Goal: Task Accomplishment & Management: Manage account settings

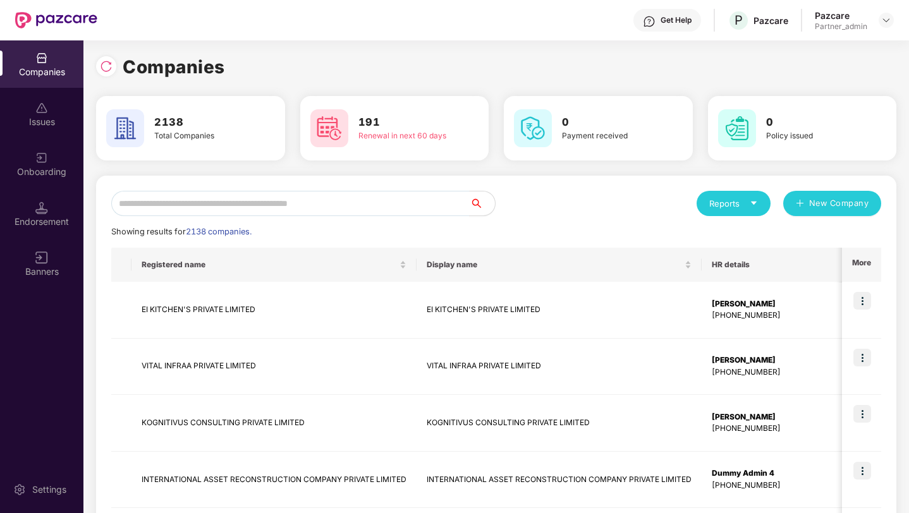
click at [746, 207] on div "Reports" at bounding box center [733, 203] width 49 height 13
click at [726, 261] on div "Endorsements" at bounding box center [733, 262] width 59 height 14
click at [61, 197] on div "Endorsement" at bounding box center [41, 213] width 83 height 47
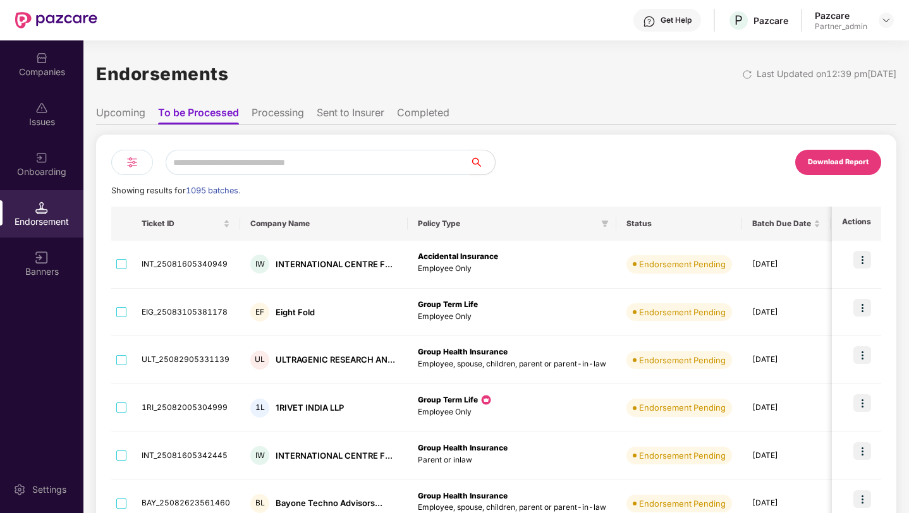
click at [118, 110] on li "Upcoming" at bounding box center [120, 115] width 49 height 18
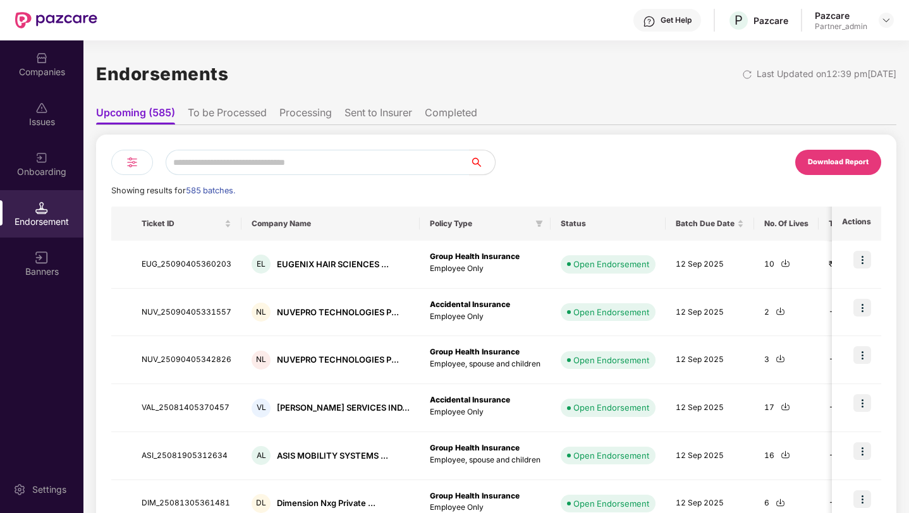
click at [215, 111] on li "To be Processed" at bounding box center [227, 115] width 79 height 18
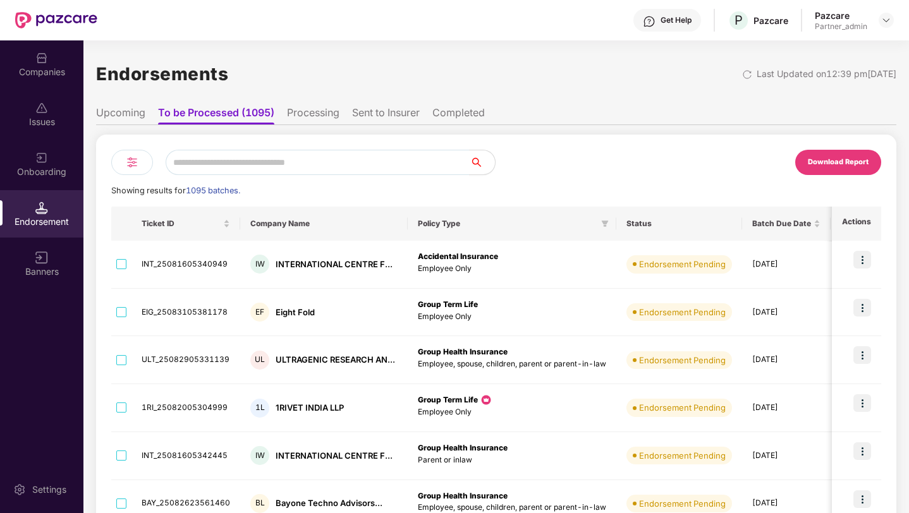
click at [132, 113] on li "Upcoming" at bounding box center [120, 115] width 49 height 18
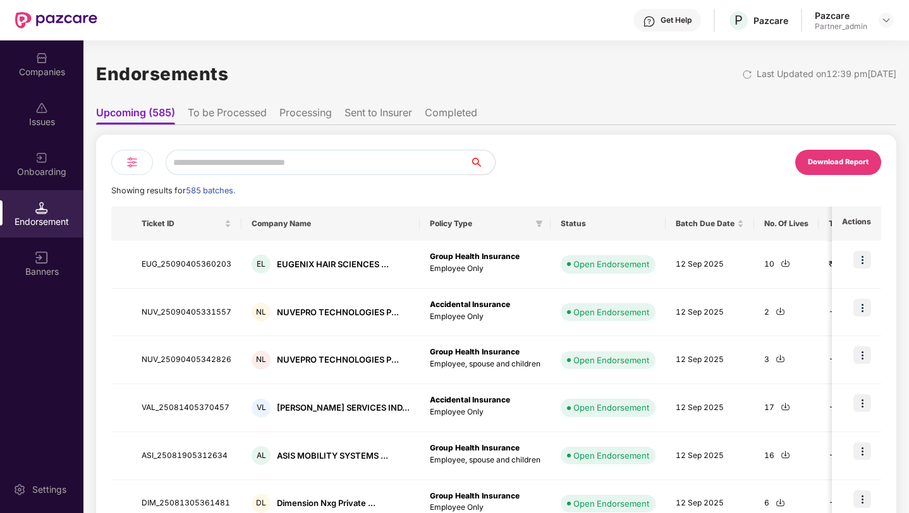
click at [830, 163] on div "Download Report" at bounding box center [838, 162] width 61 height 11
click at [457, 54] on div "Endorsements Last Updated on 12:39 pm[DATE]" at bounding box center [496, 73] width 801 height 39
click at [847, 159] on div "Download Report" at bounding box center [838, 162] width 61 height 11
click at [46, 70] on div "Companies" at bounding box center [41, 72] width 83 height 13
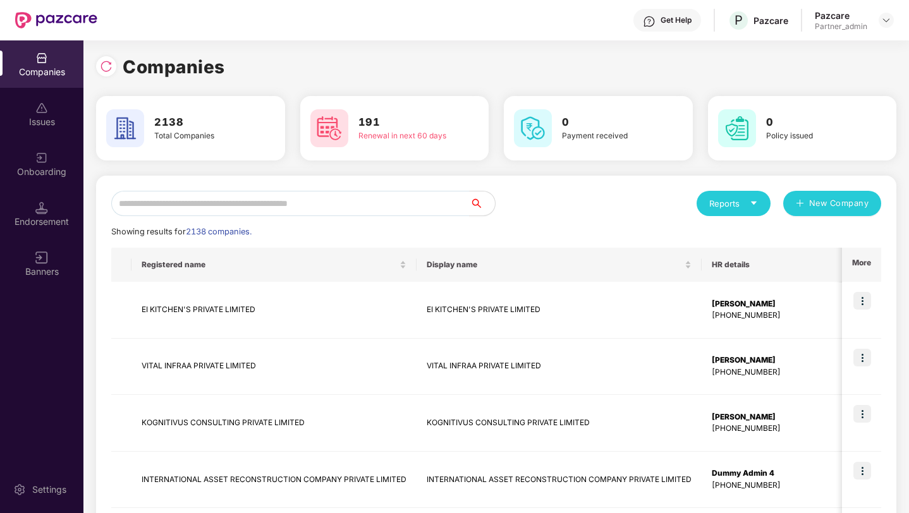
click at [715, 212] on div "Reports" at bounding box center [734, 203] width 74 height 25
click at [725, 237] on div "Companies" at bounding box center [727, 237] width 46 height 14
click at [885, 18] on img at bounding box center [886, 20] width 10 height 10
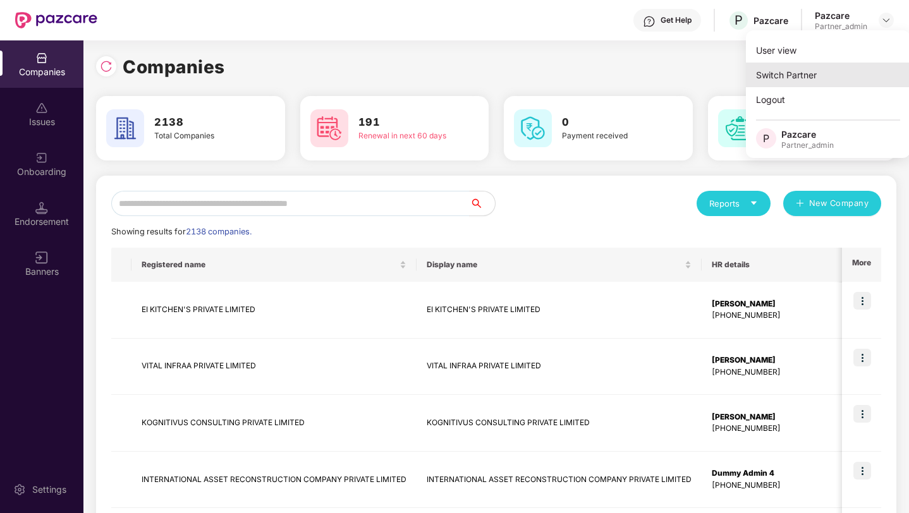
click at [815, 63] on div "Switch Partner" at bounding box center [828, 75] width 164 height 25
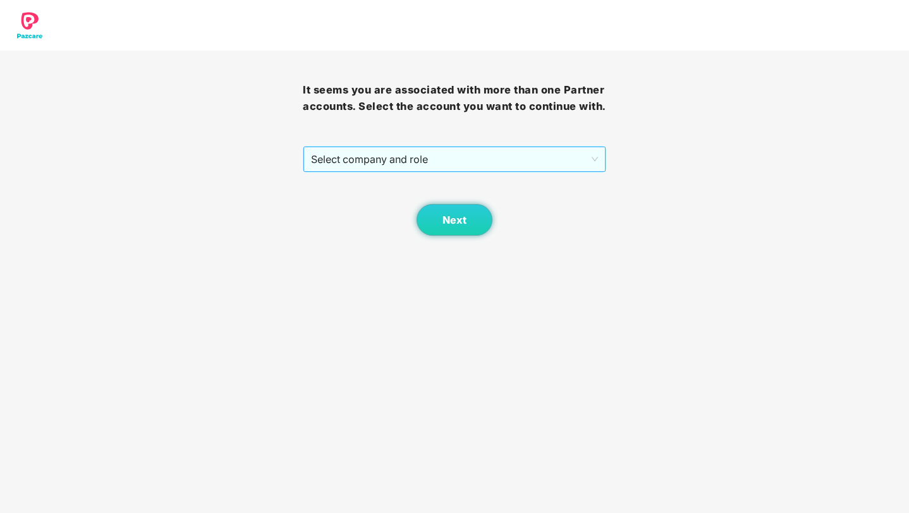
click at [438, 171] on span "Select company and role" at bounding box center [454, 159] width 286 height 24
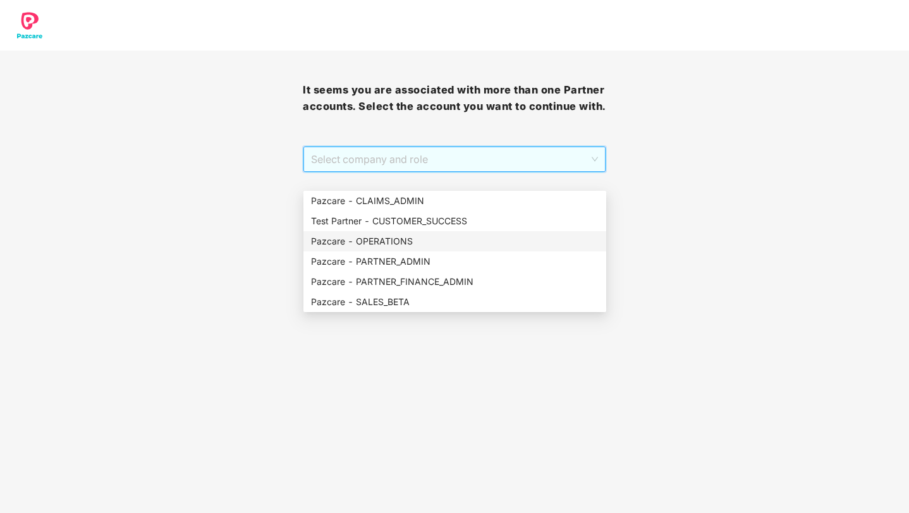
click at [420, 250] on div "Pazcare - OPERATIONS" at bounding box center [455, 241] width 303 height 20
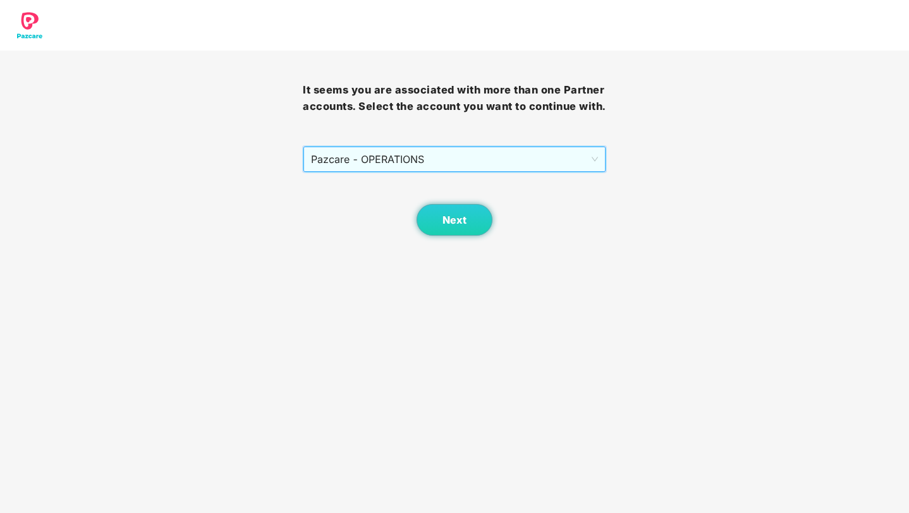
click at [463, 219] on div "Next" at bounding box center [454, 204] width 303 height 63
click at [453, 226] on span "Next" at bounding box center [455, 220] width 24 height 12
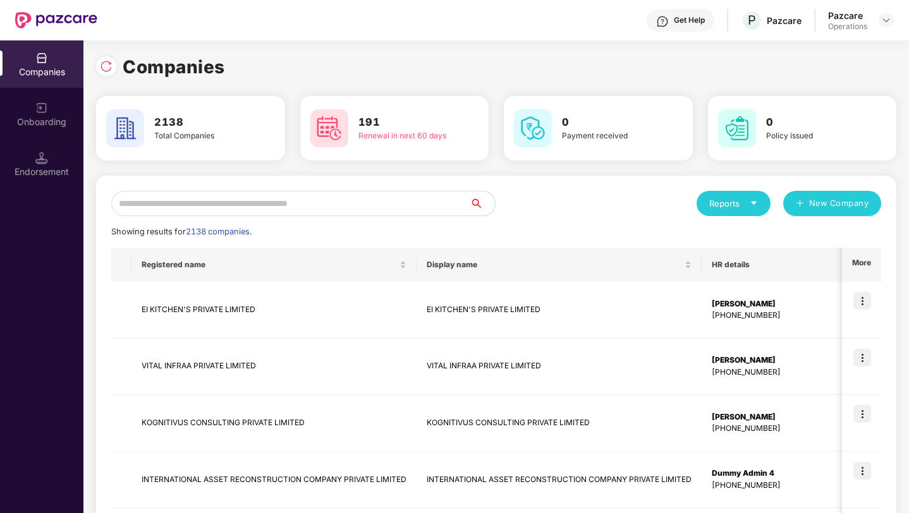
click at [743, 193] on div "Reports" at bounding box center [734, 203] width 74 height 25
click at [728, 238] on div "Companies" at bounding box center [727, 237] width 46 height 14
click at [739, 193] on div "Reports" at bounding box center [734, 203] width 74 height 25
click at [740, 201] on div "Reports" at bounding box center [733, 203] width 49 height 13
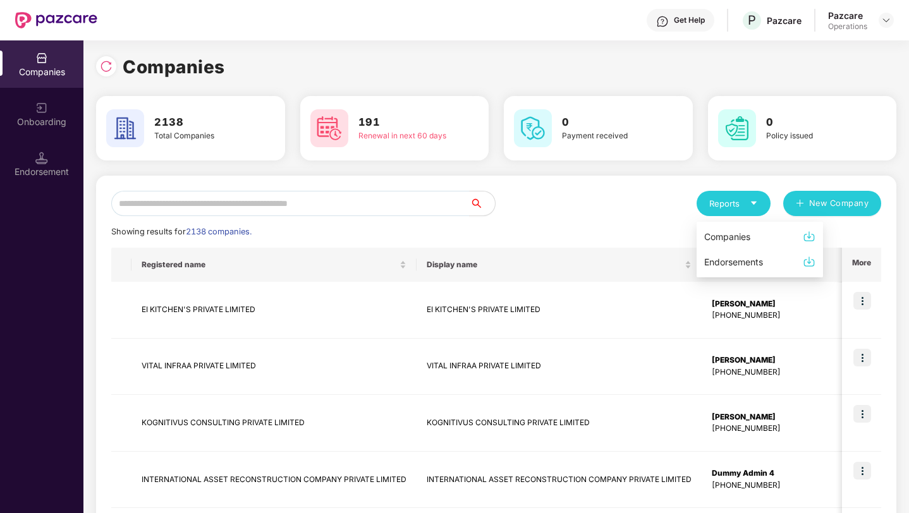
click at [728, 236] on div "Companies" at bounding box center [727, 237] width 46 height 14
click at [716, 206] on div "Reports" at bounding box center [733, 203] width 49 height 13
click at [719, 239] on div "Companies" at bounding box center [727, 237] width 46 height 14
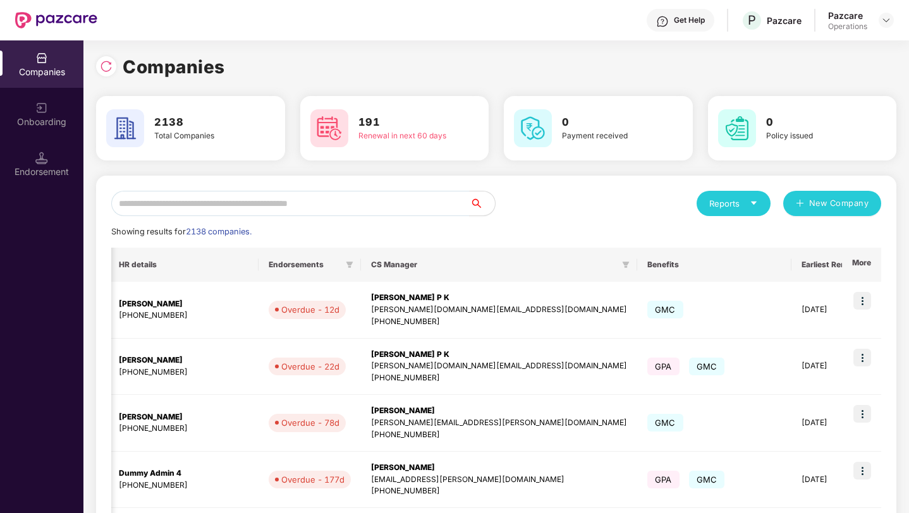
click at [879, 23] on div at bounding box center [886, 20] width 15 height 15
click at [884, 20] on img at bounding box center [886, 20] width 10 height 10
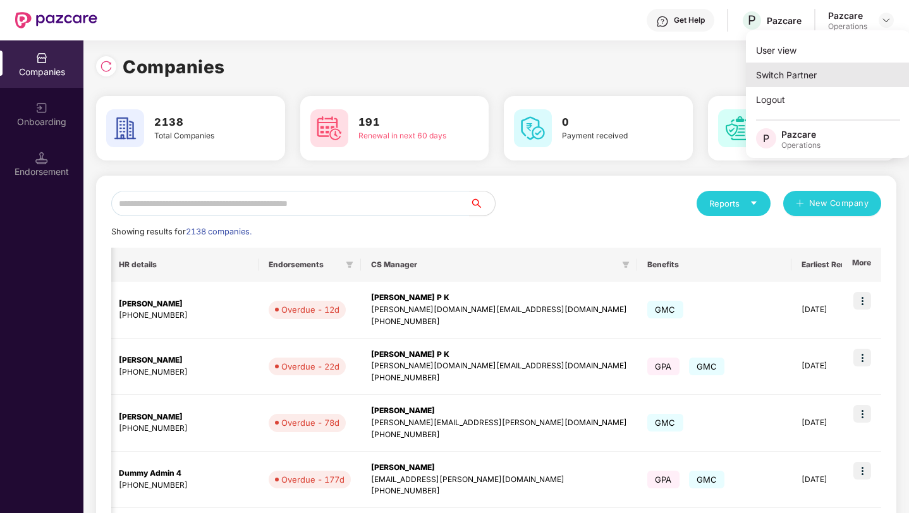
click at [785, 79] on div "Switch Partner" at bounding box center [828, 75] width 164 height 25
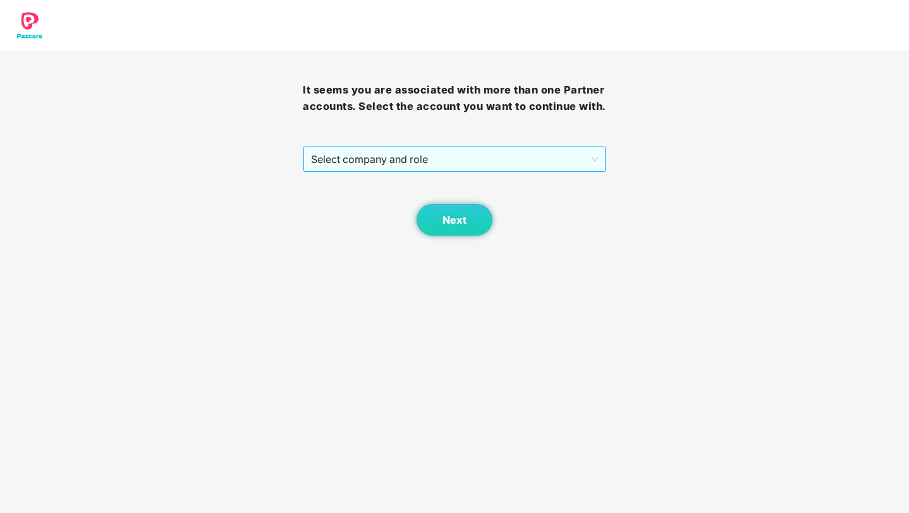
click at [493, 171] on span "Select company and role" at bounding box center [454, 159] width 286 height 24
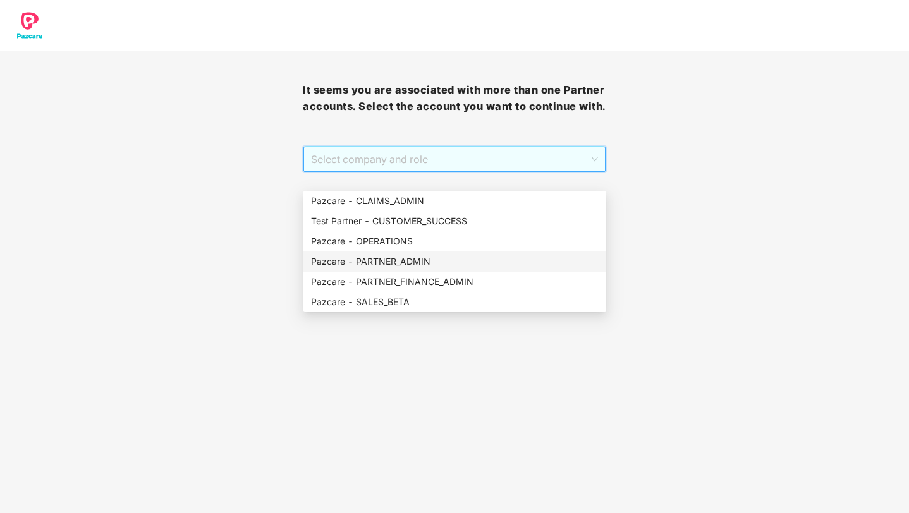
click at [442, 257] on div "Pazcare - PARTNER_ADMIN" at bounding box center [455, 262] width 288 height 14
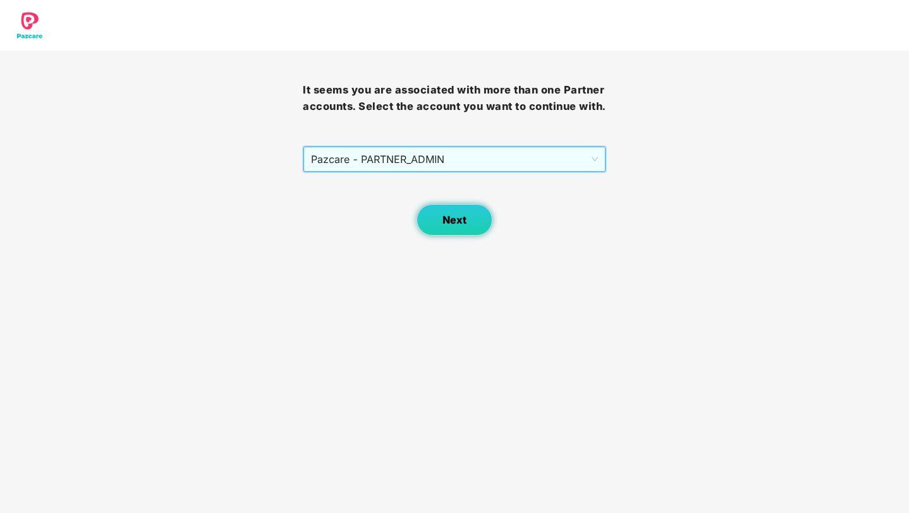
click at [474, 236] on button "Next" at bounding box center [455, 220] width 76 height 32
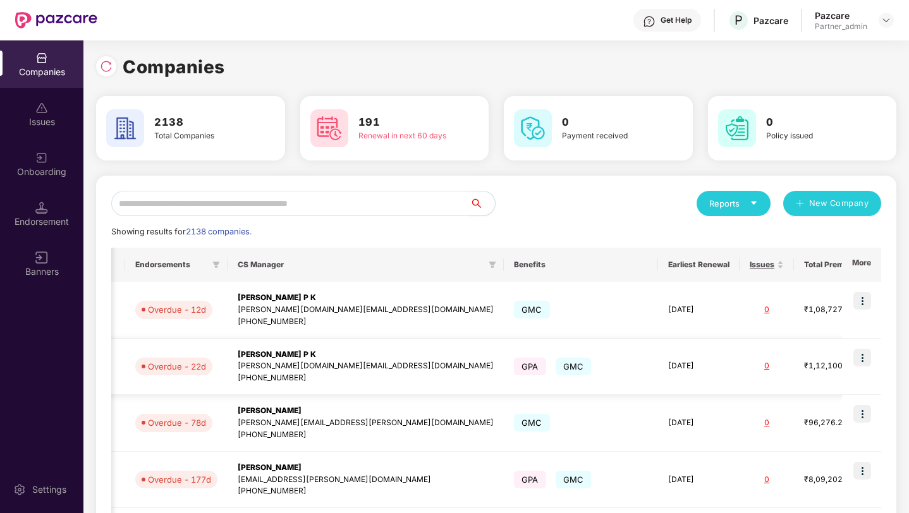
scroll to position [0, 1]
click at [317, 193] on input "text" at bounding box center [290, 203] width 359 height 25
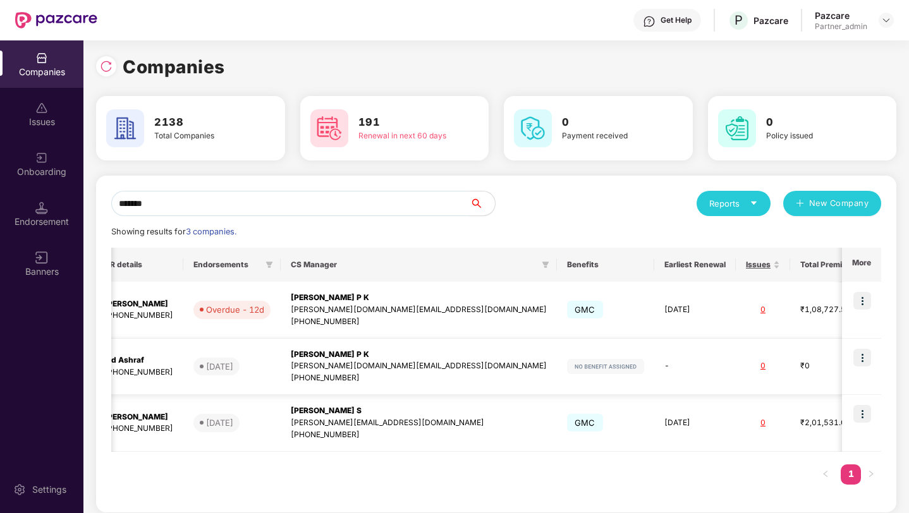
scroll to position [0, 0]
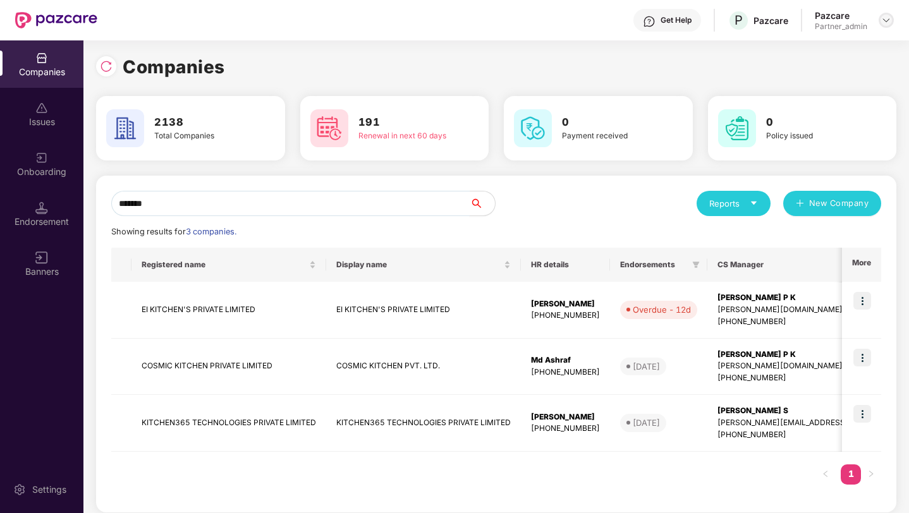
type input "*******"
click at [892, 23] on div at bounding box center [886, 20] width 15 height 15
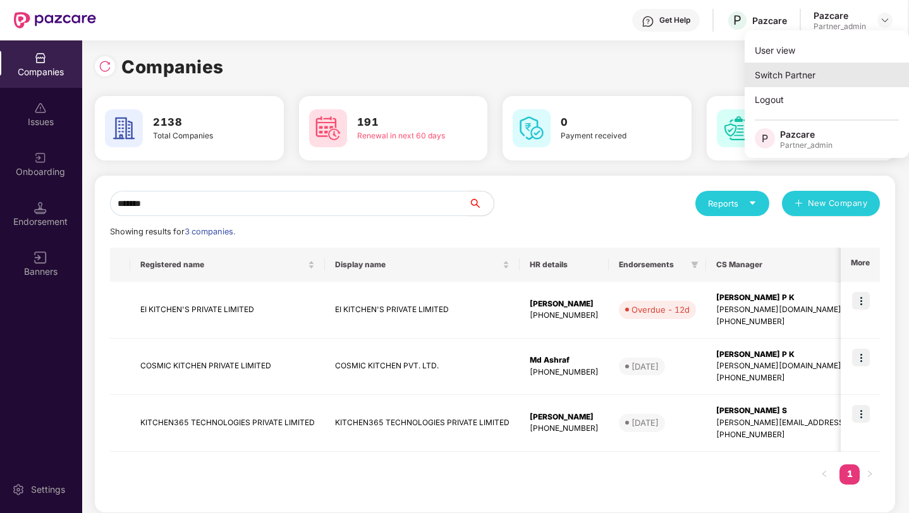
click at [801, 75] on div "Switch Partner" at bounding box center [827, 75] width 164 height 25
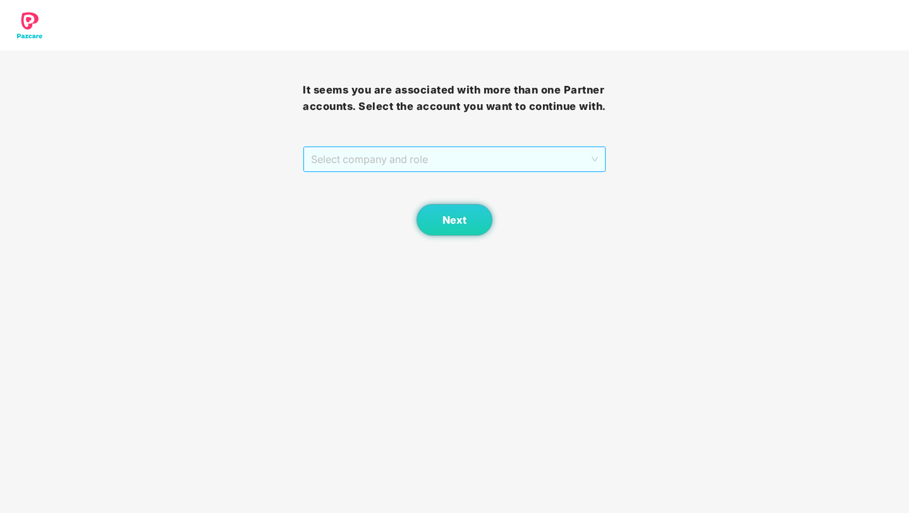
click at [444, 171] on span "Select company and role" at bounding box center [454, 159] width 286 height 24
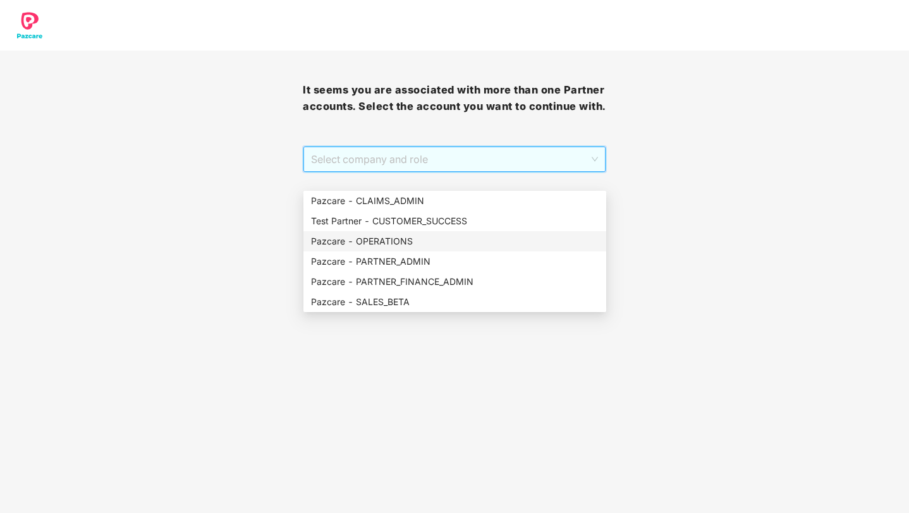
click at [426, 232] on div "Pazcare - OPERATIONS" at bounding box center [455, 241] width 303 height 20
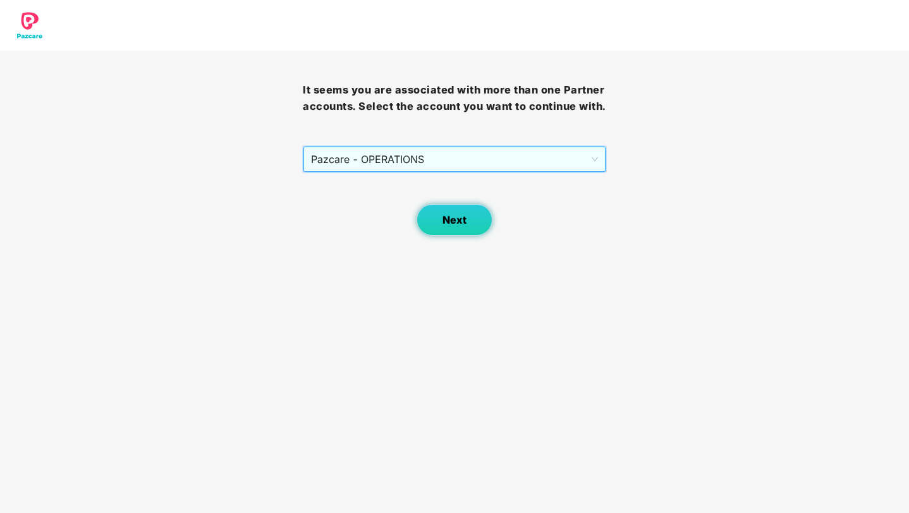
click at [453, 236] on button "Next" at bounding box center [455, 220] width 76 height 32
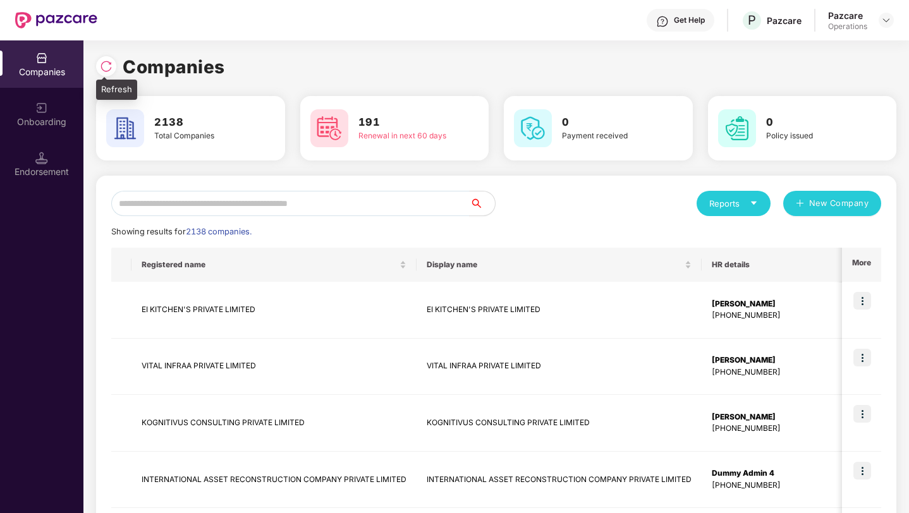
click at [103, 68] on img at bounding box center [106, 66] width 13 height 13
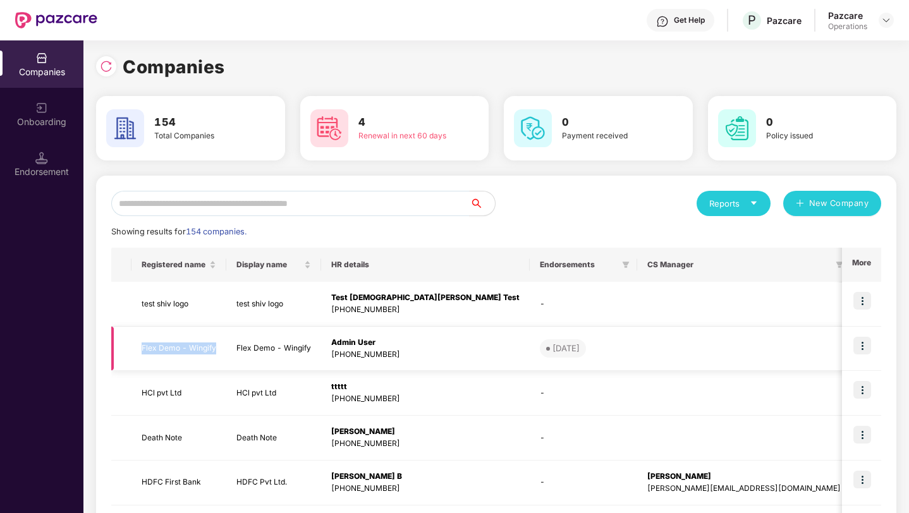
copy td "Flex Demo - Wingify"
drag, startPoint x: 138, startPoint y: 344, endPoint x: 216, endPoint y: 344, distance: 77.8
click at [216, 344] on td "Flex Demo - Wingify" at bounding box center [179, 349] width 95 height 45
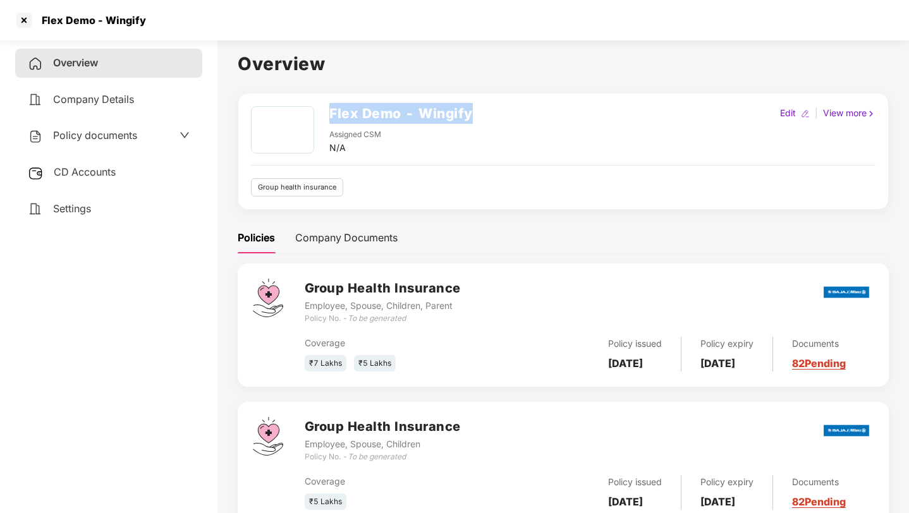
drag, startPoint x: 329, startPoint y: 115, endPoint x: 528, endPoint y: 120, distance: 199.2
click at [528, 120] on div "Flex Demo - Wingify Assigned CSM N/A Edit | View more" at bounding box center [563, 130] width 625 height 49
copy h2 "Flex Demo - Wingify"
click at [22, 13] on div at bounding box center [24, 20] width 20 height 20
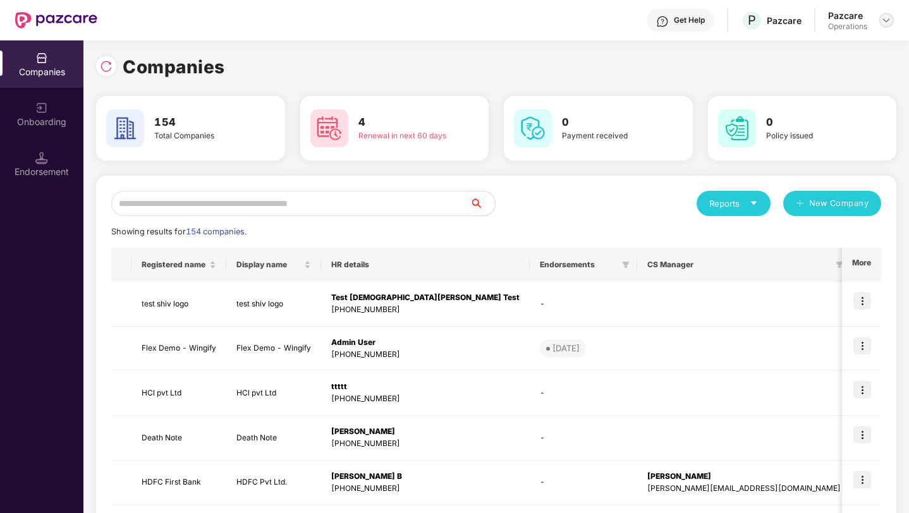
click at [888, 21] on img at bounding box center [886, 20] width 10 height 10
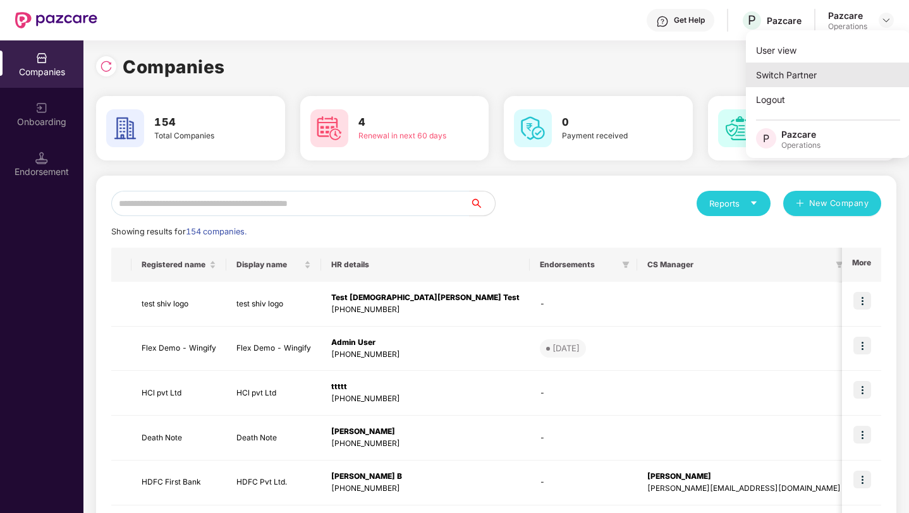
click at [807, 70] on div "Switch Partner" at bounding box center [828, 75] width 164 height 25
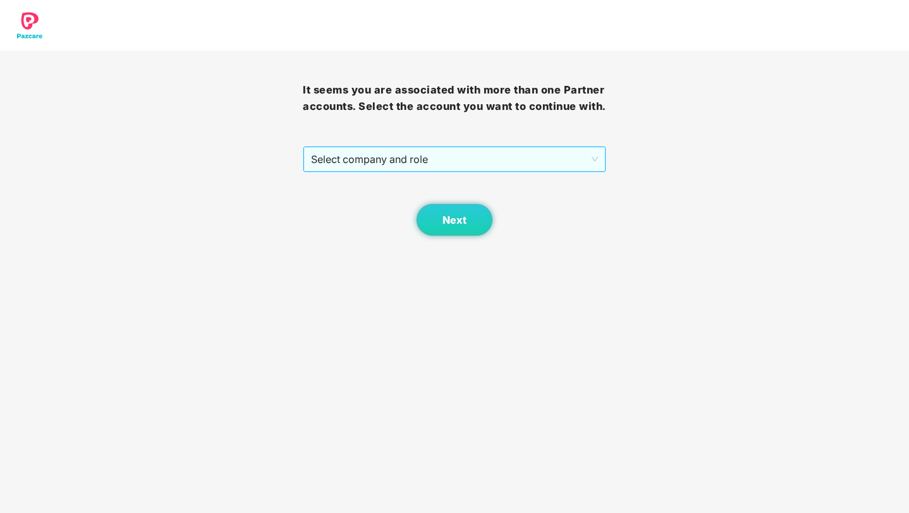
click at [439, 171] on span "Select company and role" at bounding box center [454, 159] width 286 height 24
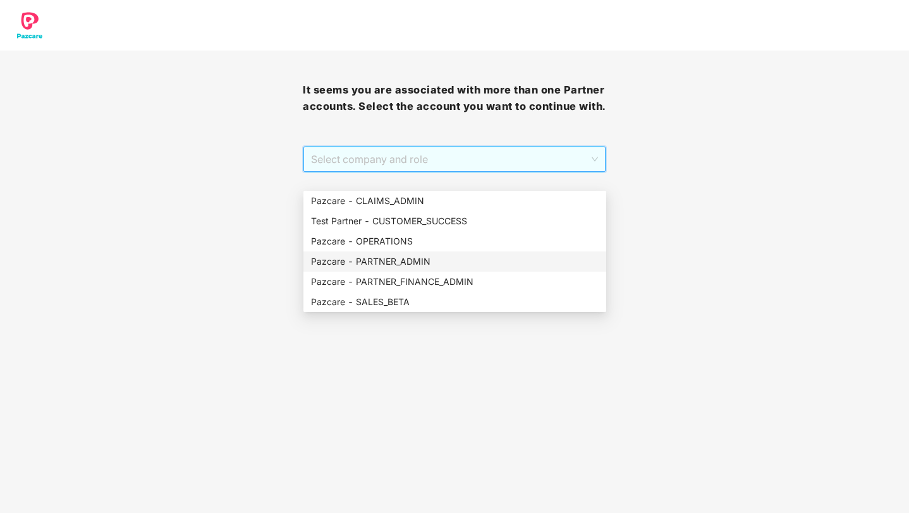
click at [400, 253] on div "Pazcare - PARTNER_ADMIN" at bounding box center [455, 262] width 303 height 20
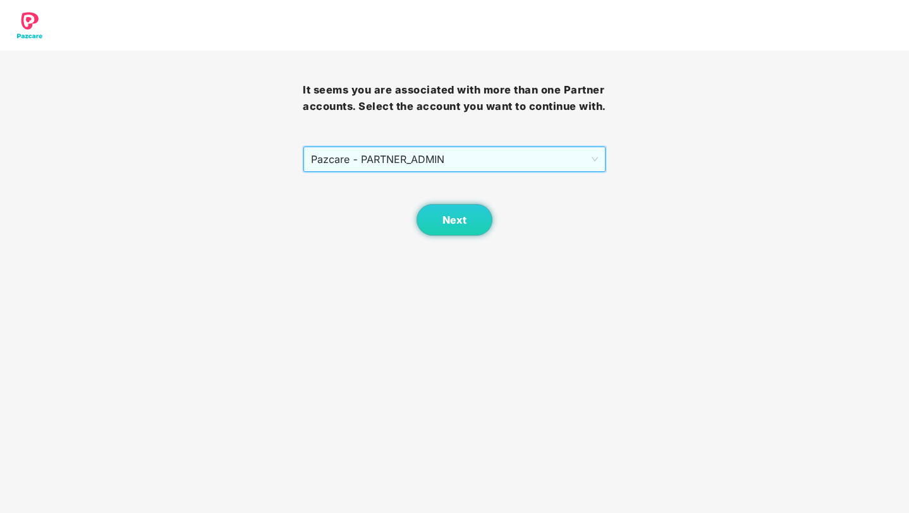
click at [400, 253] on body "It seems you are associated with more than one Partner accounts. Select the acc…" at bounding box center [454, 256] width 909 height 513
click at [438, 236] on button "Next" at bounding box center [455, 220] width 76 height 32
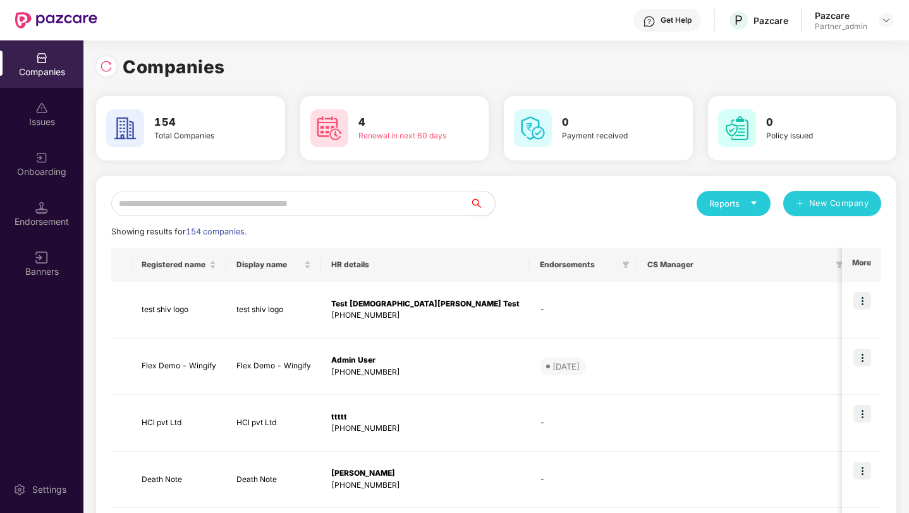
click at [217, 200] on input "text" at bounding box center [290, 203] width 359 height 25
paste input "**********"
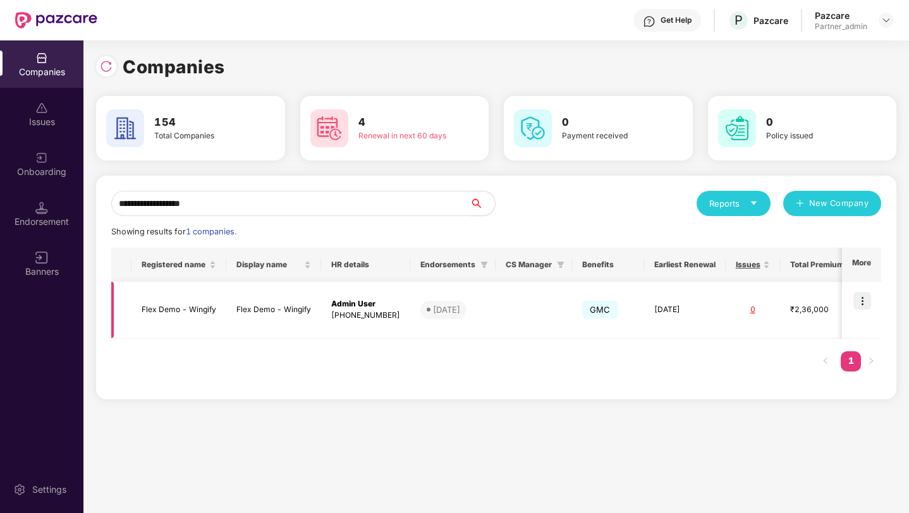
type input "**********"
click at [23, 176] on div "Onboarding" at bounding box center [41, 172] width 83 height 13
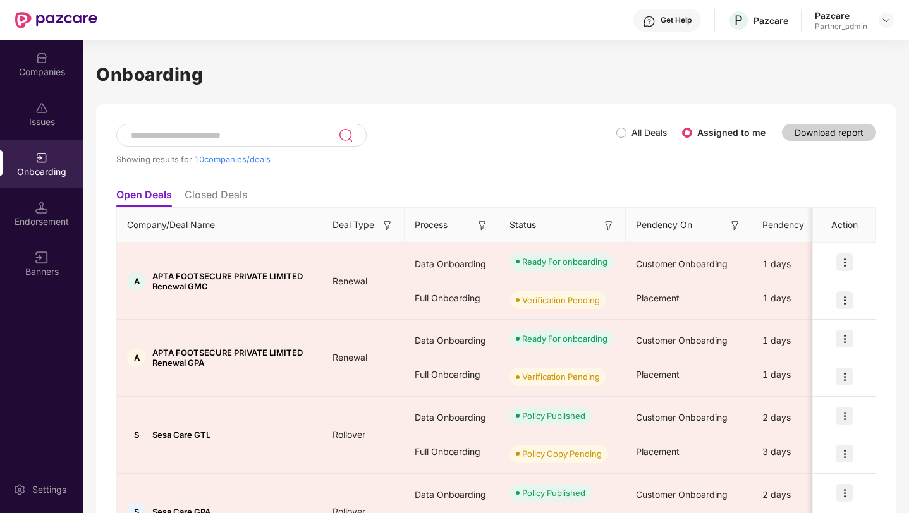
click at [50, 218] on div "Endorsement" at bounding box center [41, 222] width 83 height 13
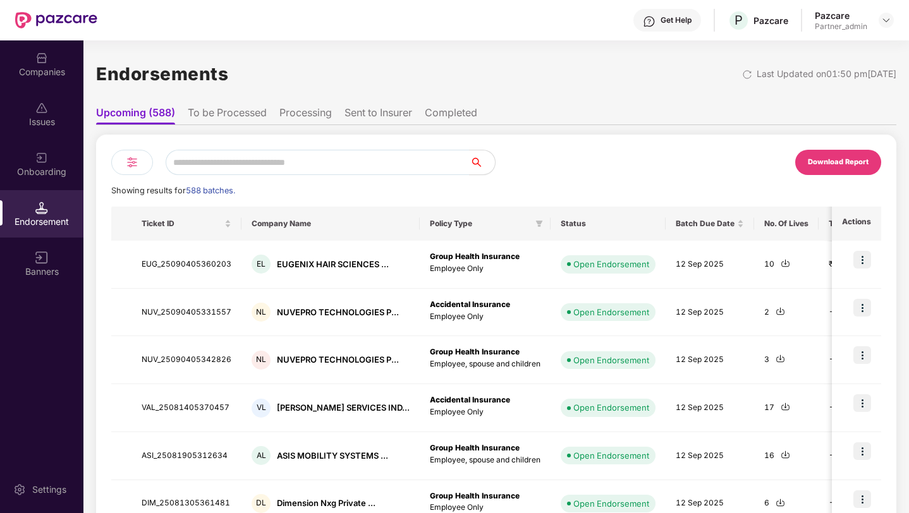
click at [133, 166] on img at bounding box center [132, 162] width 15 height 15
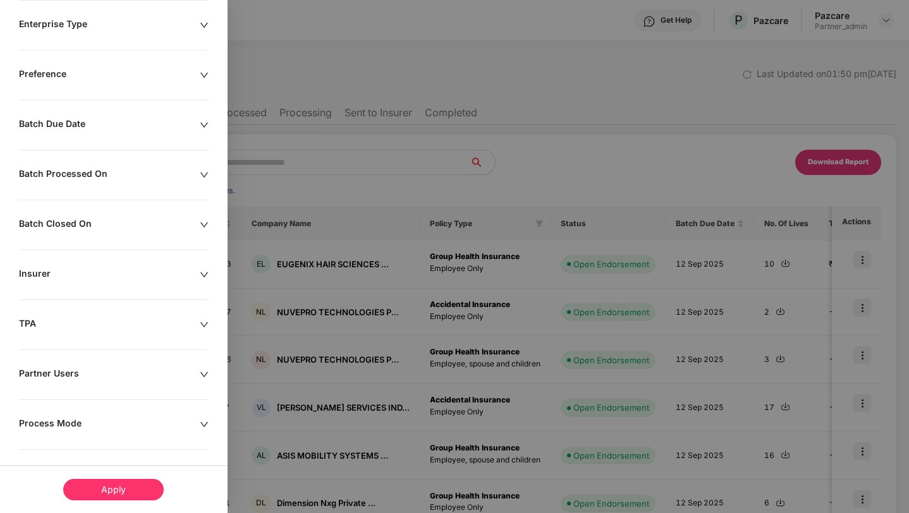
scroll to position [197, 0]
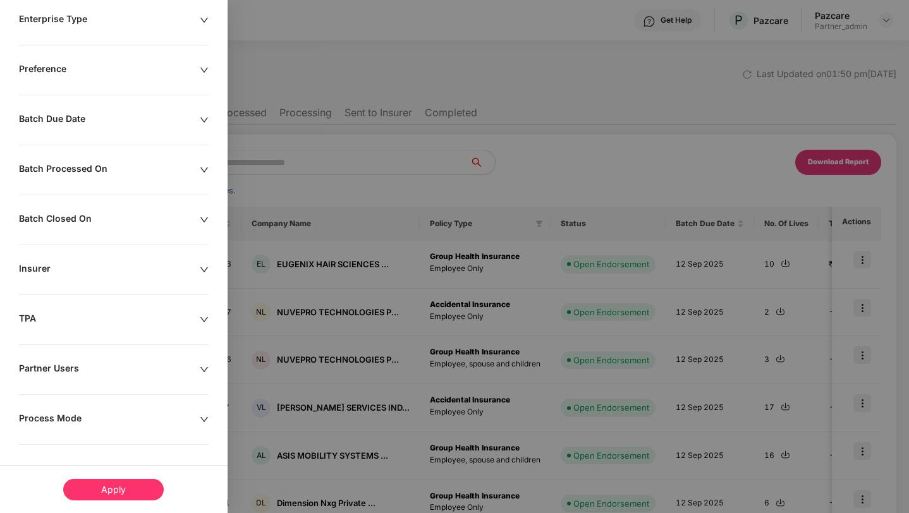
click at [112, 419] on div "Process Mode" at bounding box center [109, 420] width 181 height 14
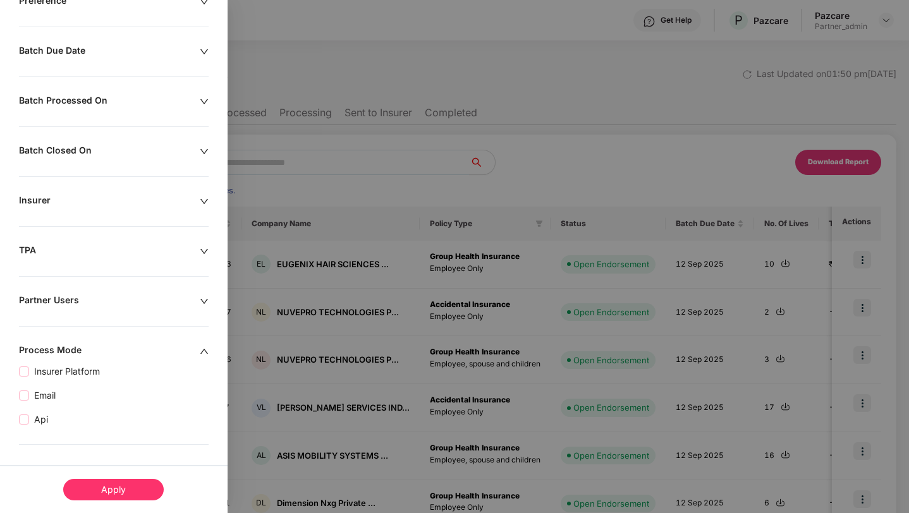
scroll to position [264, 0]
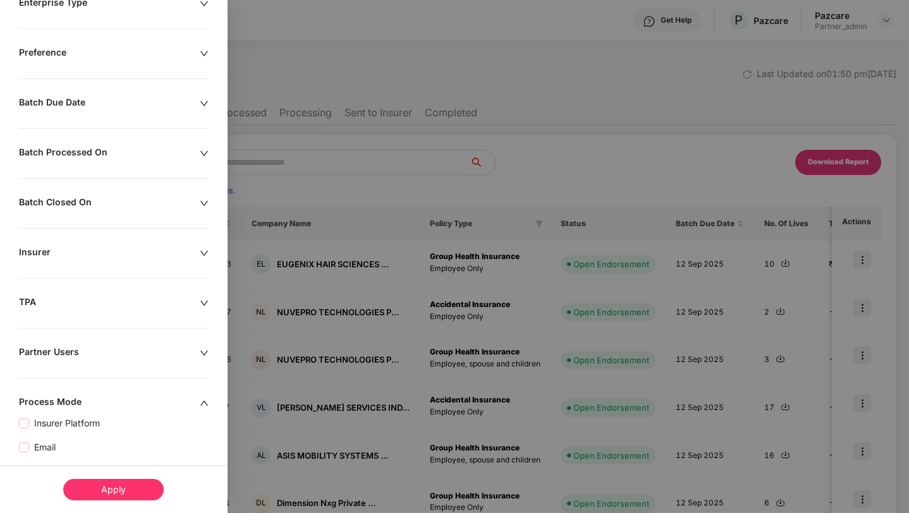
click at [206, 402] on icon "up" at bounding box center [204, 403] width 9 height 9
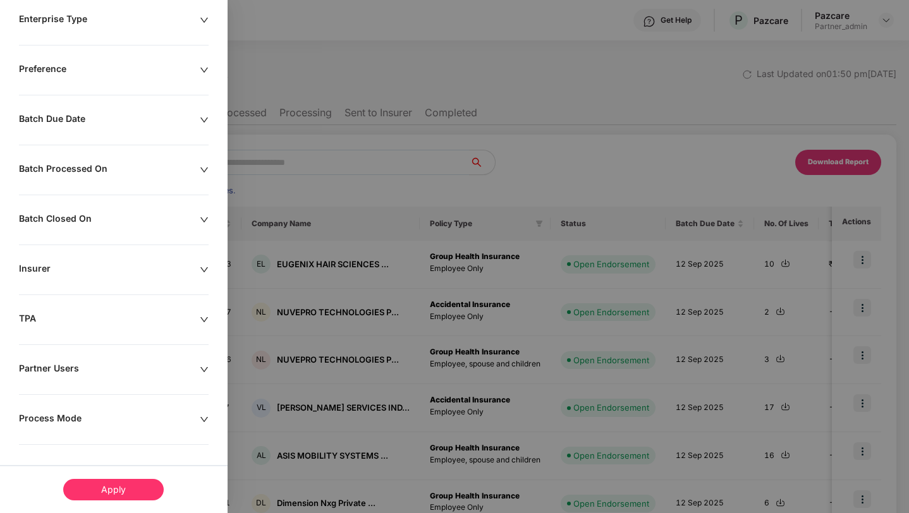
scroll to position [0, 0]
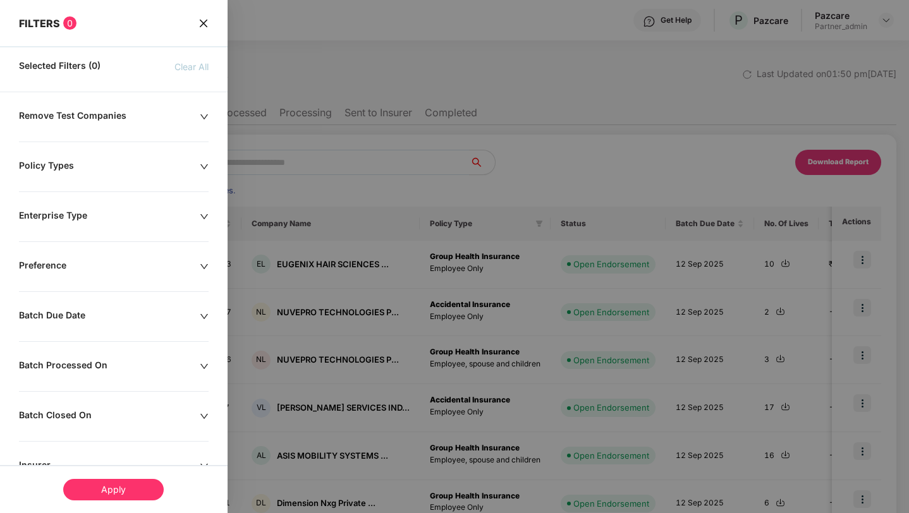
click at [199, 21] on icon "close" at bounding box center [204, 23] width 10 height 10
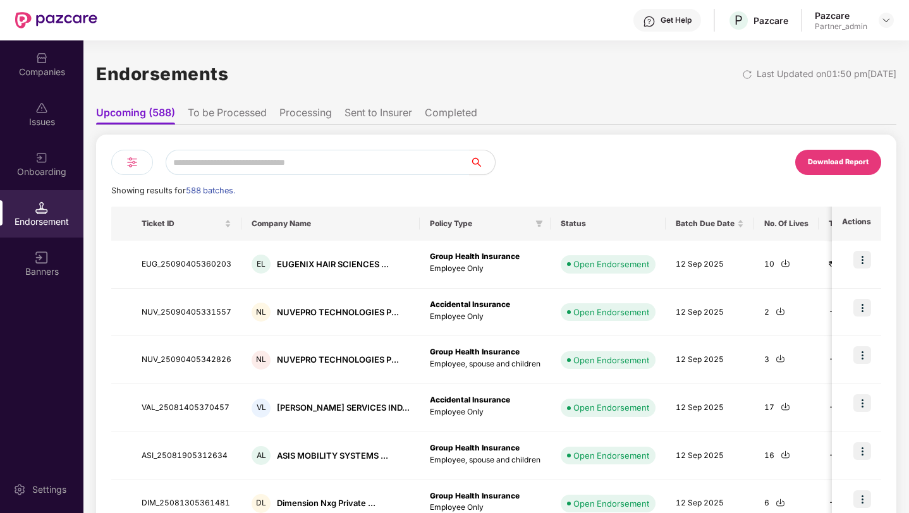
click at [365, 109] on li "Sent to Insurer" at bounding box center [379, 115] width 68 height 18
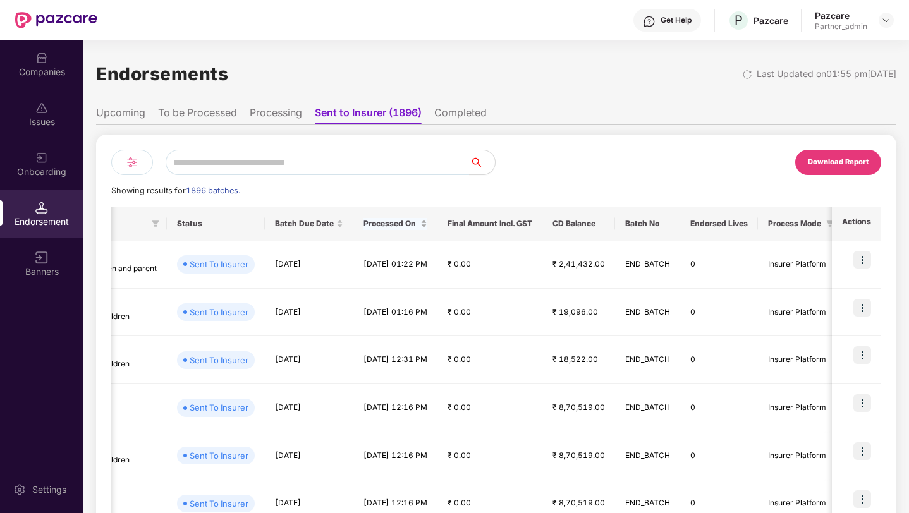
scroll to position [0, 396]
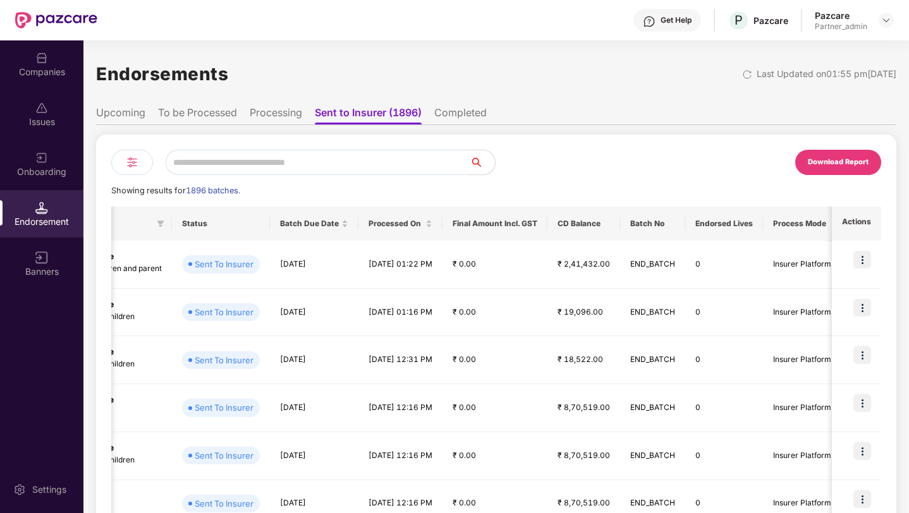
click at [207, 113] on li "To be Processed" at bounding box center [197, 115] width 79 height 18
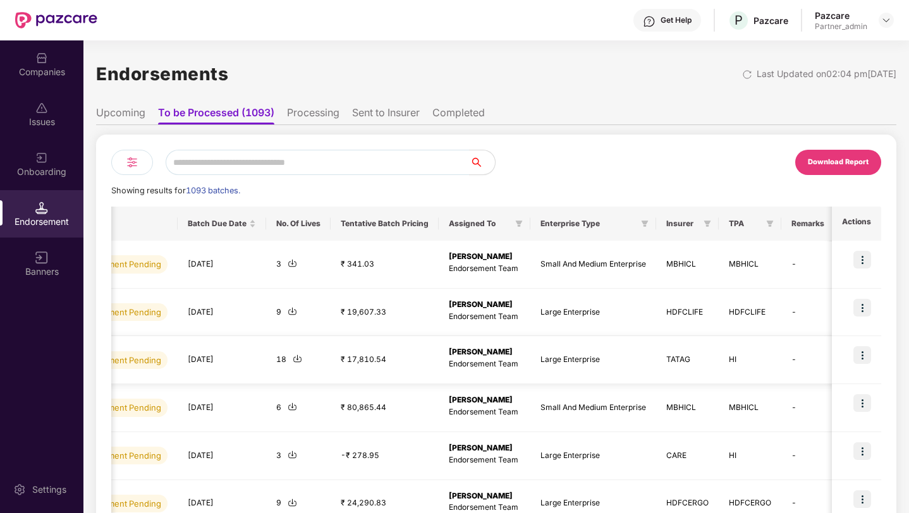
scroll to position [0, 593]
drag, startPoint x: 305, startPoint y: 223, endPoint x: 394, endPoint y: 223, distance: 89.2
click at [394, 223] on th "Tentative Batch Pricing" at bounding box center [382, 224] width 108 height 34
copy th "Tentative Batch Pricing"
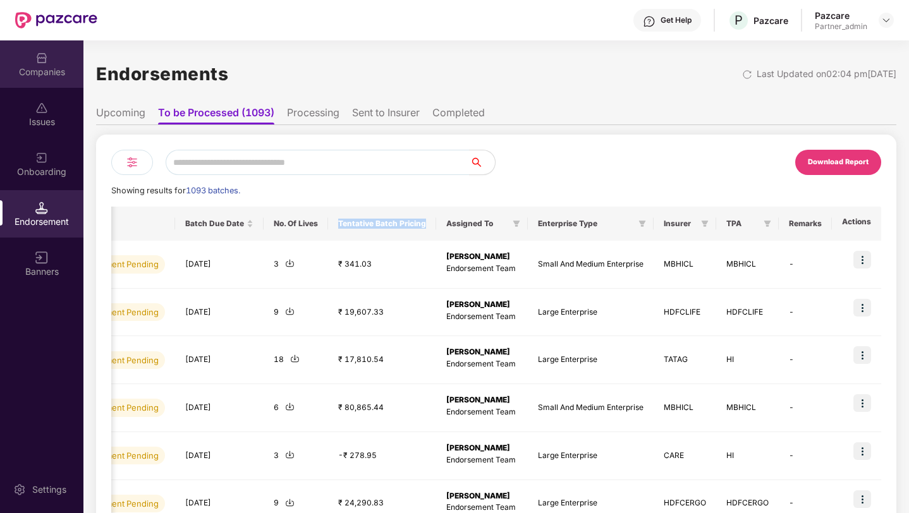
click at [44, 57] on img at bounding box center [41, 58] width 13 height 13
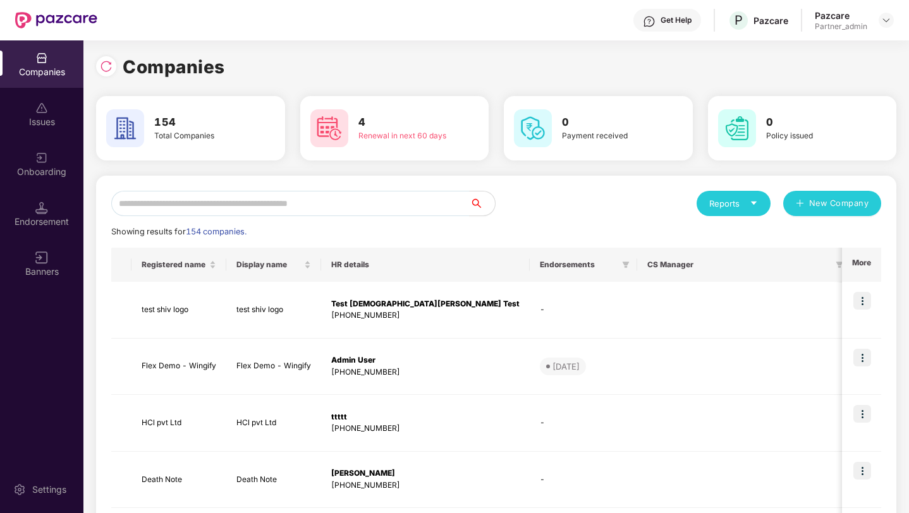
click at [721, 203] on div "Reports" at bounding box center [733, 203] width 49 height 13
click at [718, 236] on div "Companies" at bounding box center [727, 237] width 46 height 14
click at [35, 171] on div "Onboarding" at bounding box center [41, 172] width 83 height 13
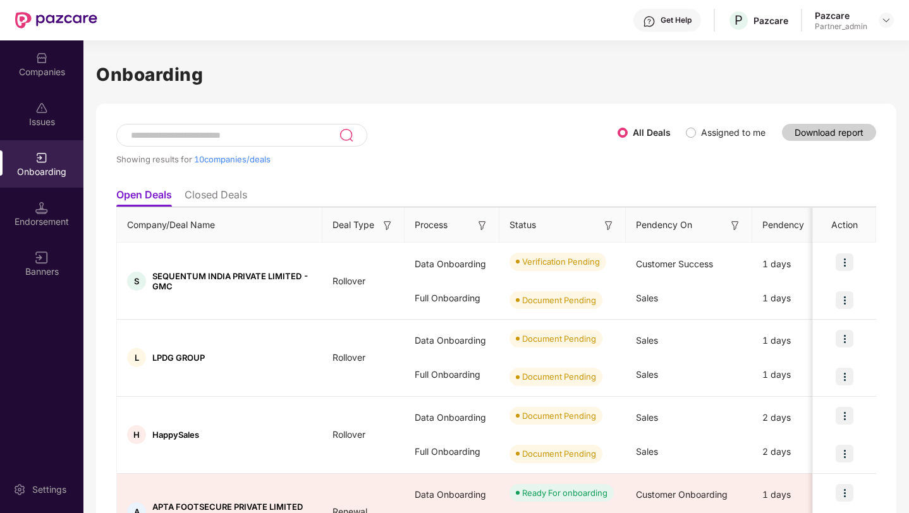
click at [238, 136] on input at bounding box center [234, 135] width 209 height 11
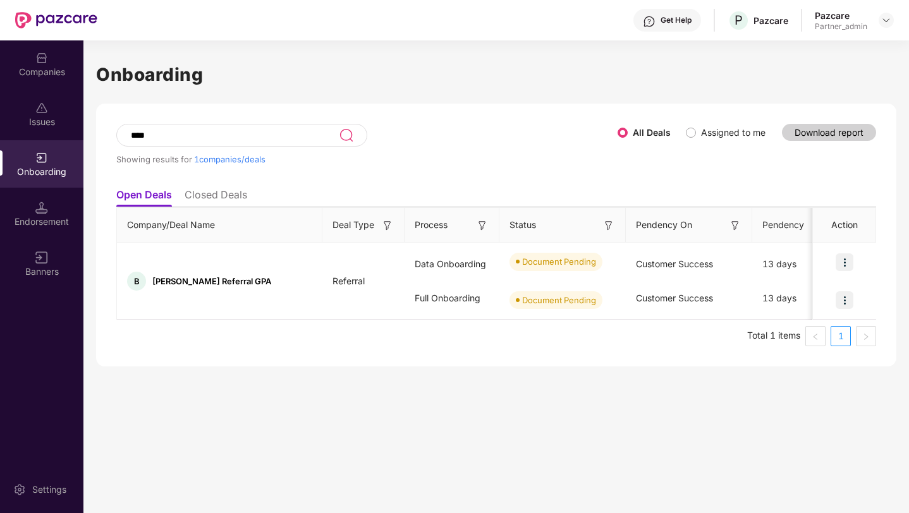
type input "****"
click at [266, 137] on input "****" at bounding box center [234, 135] width 209 height 11
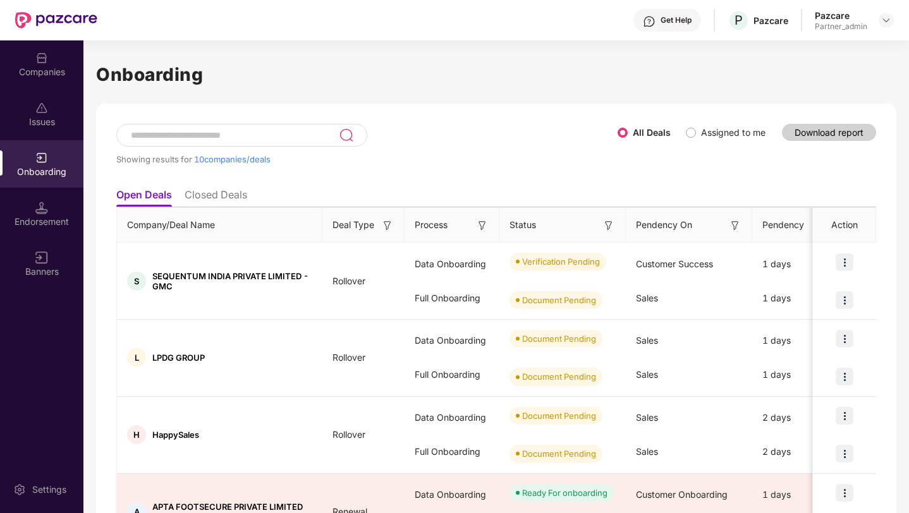
click at [641, 37] on div "Get Help P Pazcare Pazcare Partner_admin" at bounding box center [495, 20] width 797 height 40
click at [47, 61] on div "Companies" at bounding box center [41, 63] width 83 height 47
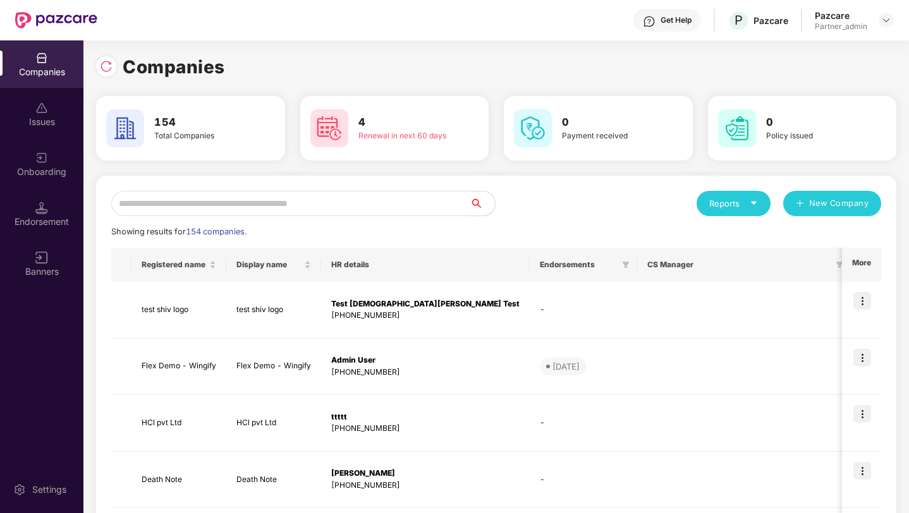
click at [147, 206] on input "text" at bounding box center [290, 203] width 359 height 25
paste input "**********"
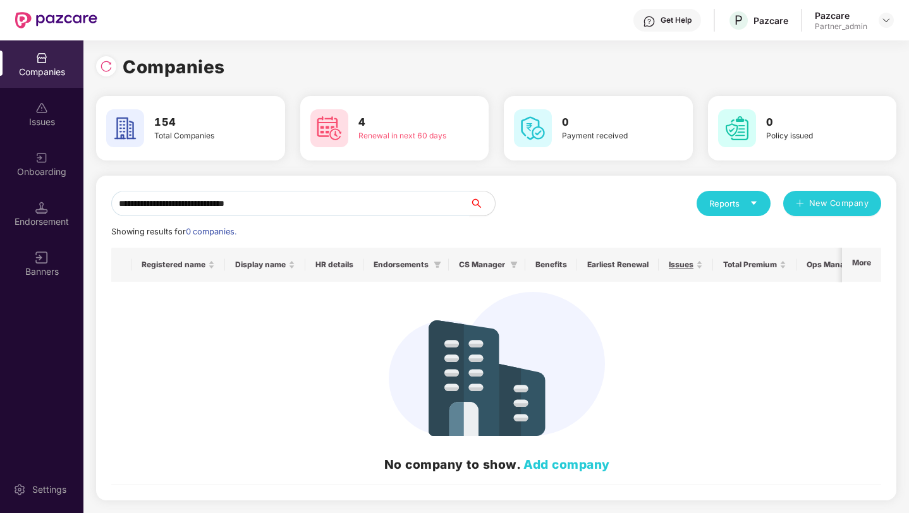
drag, startPoint x: 266, startPoint y: 206, endPoint x: 163, endPoint y: 204, distance: 103.7
click at [163, 204] on input "**********" at bounding box center [290, 203] width 359 height 25
click at [111, 59] on div at bounding box center [106, 66] width 20 height 20
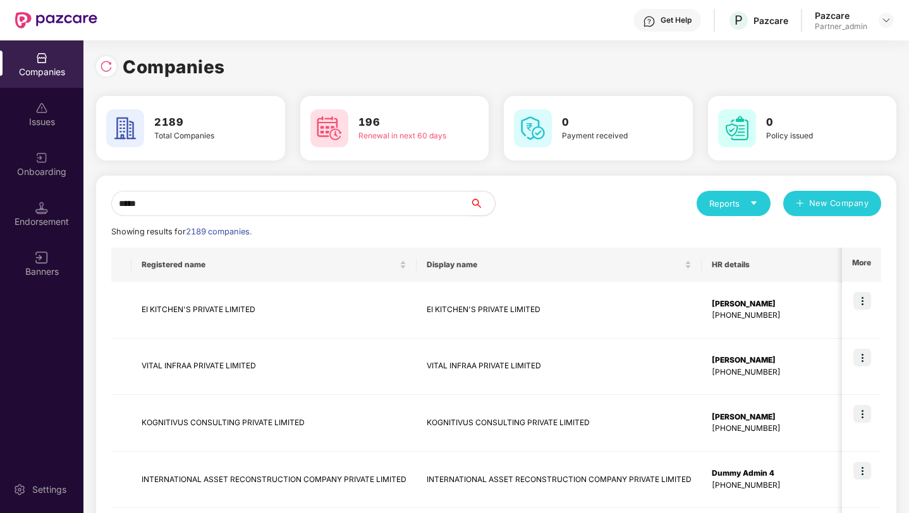
click at [154, 202] on input "*****" at bounding box center [290, 203] width 359 height 25
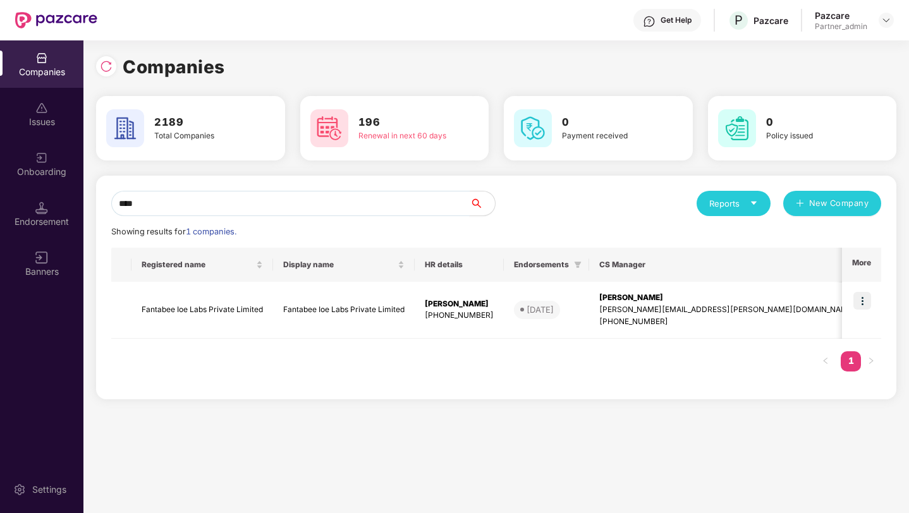
type input "*****"
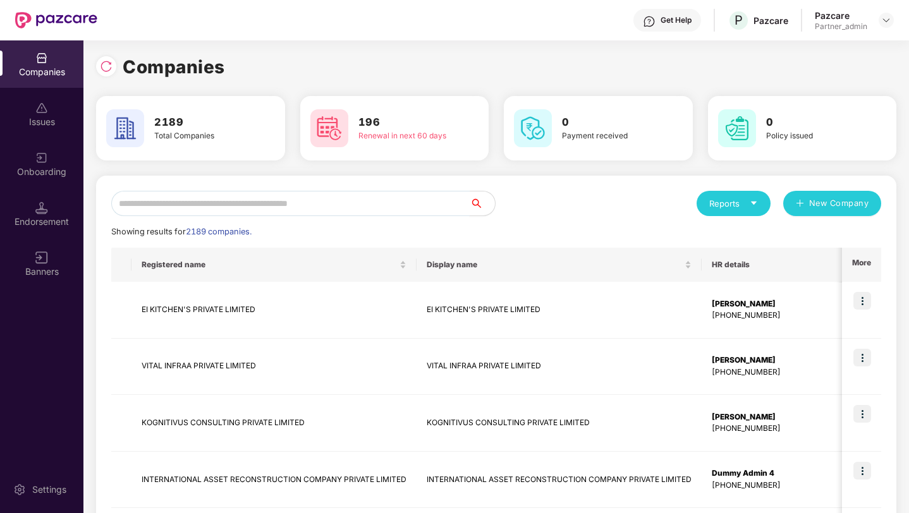
paste input "**********"
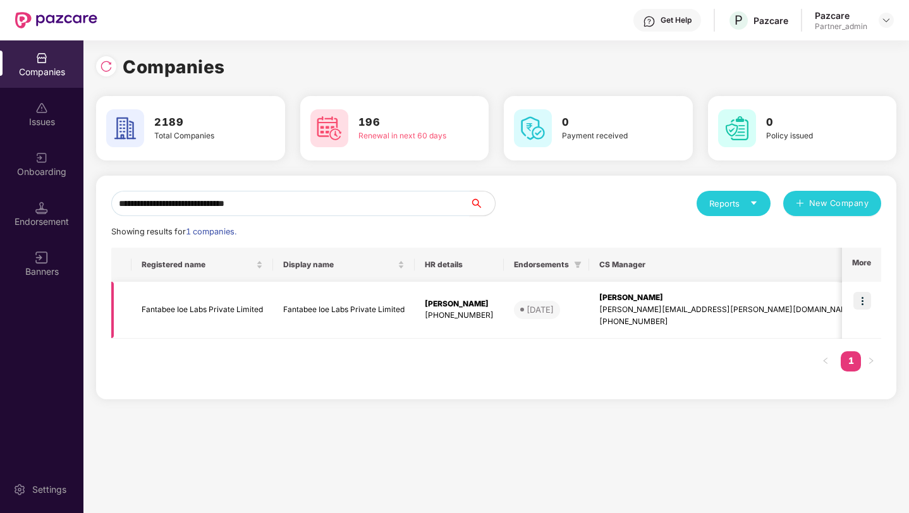
type input "**********"
click at [52, 145] on div "Onboarding" at bounding box center [41, 163] width 83 height 47
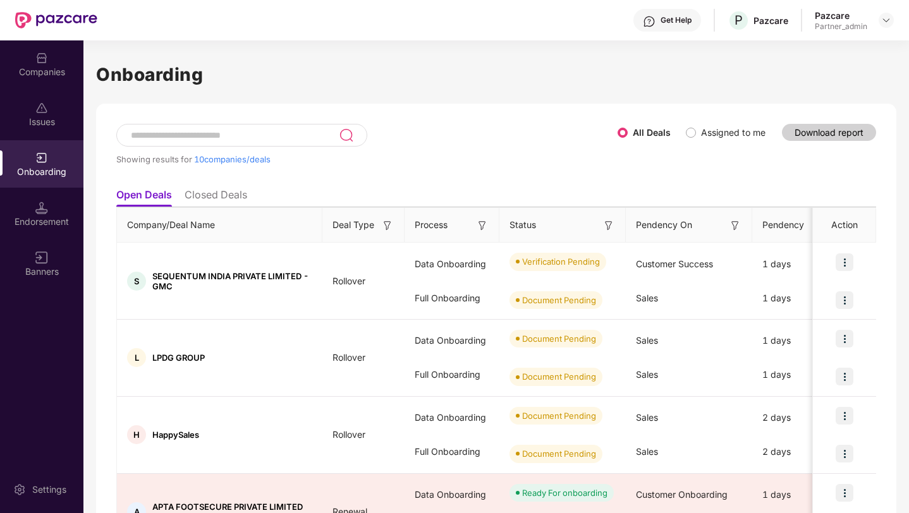
click at [696, 130] on span "Assigned to me" at bounding box center [733, 133] width 75 height 14
